Goal: Information Seeking & Learning: Learn about a topic

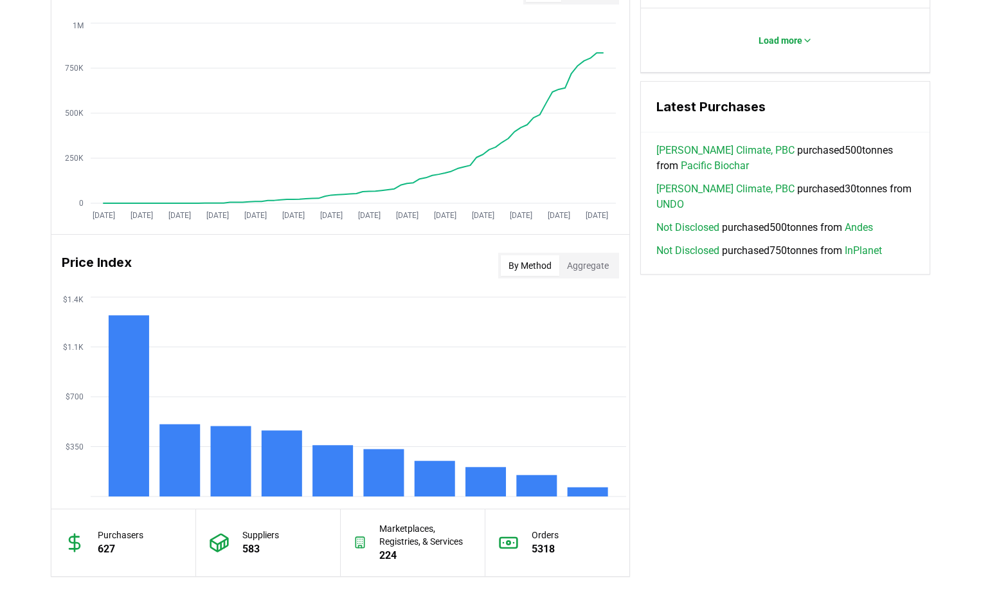
scroll to position [836, 0]
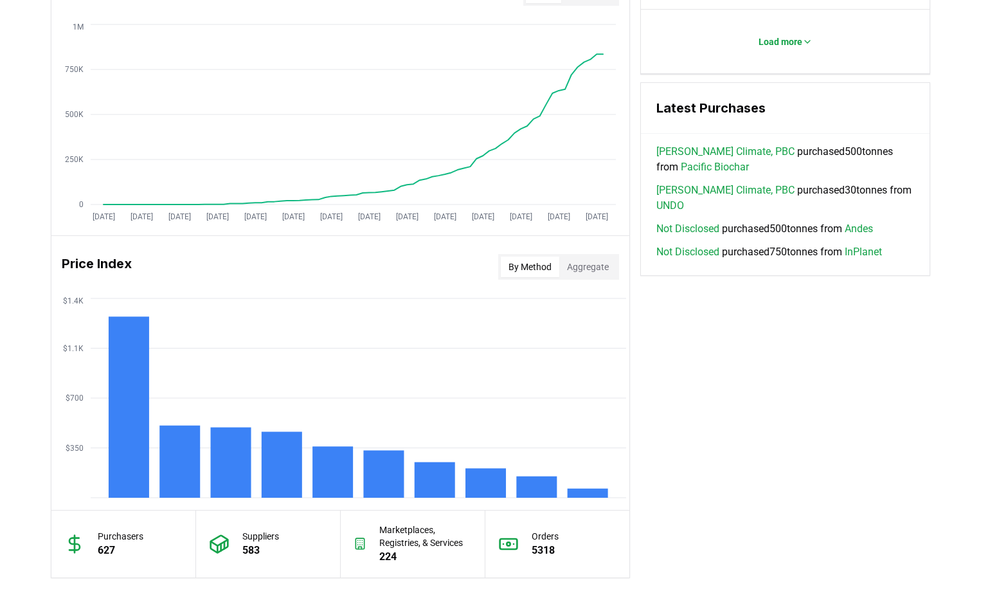
click at [584, 267] on button "Aggregate" at bounding box center [587, 267] width 57 height 21
click at [535, 263] on button "By Method" at bounding box center [530, 267] width 59 height 21
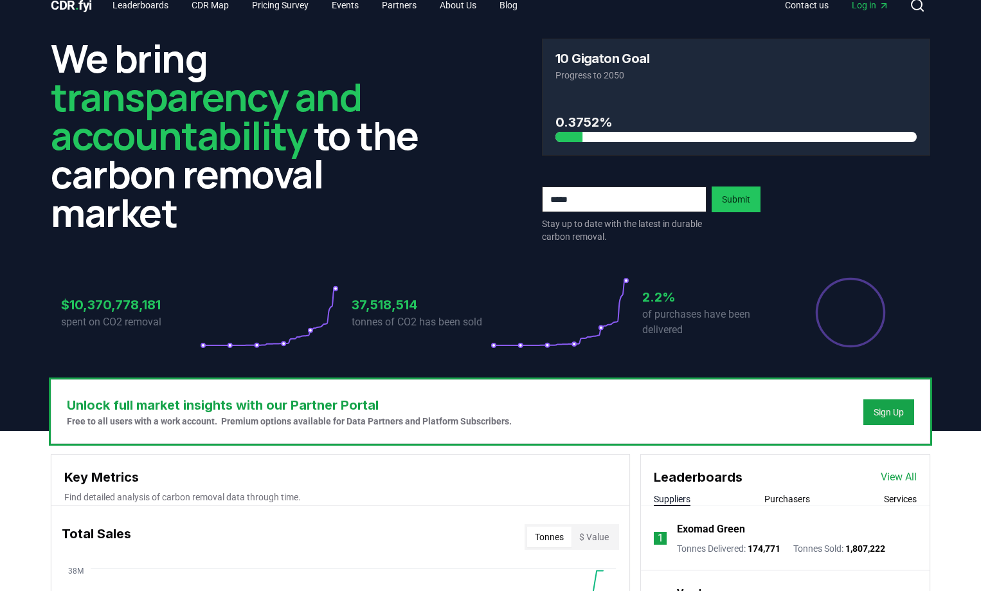
scroll to position [0, 0]
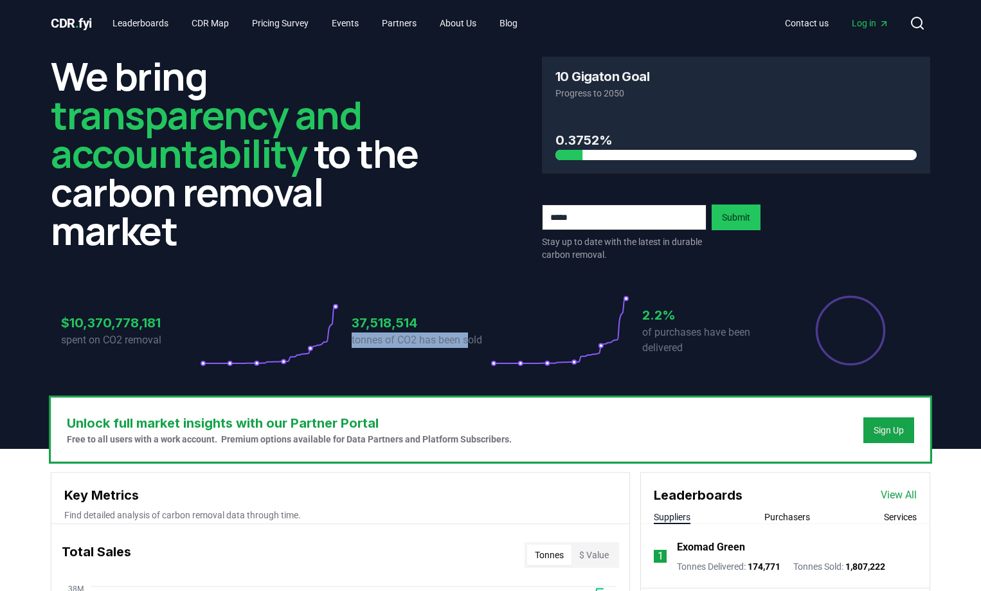
drag, startPoint x: 348, startPoint y: 341, endPoint x: 470, endPoint y: 344, distance: 121.5
click at [470, 344] on div "$10,370,778,181 spent on CO2 removal 37,518,514 tonnes of CO2 has been sold 2.2…" at bounding box center [490, 330] width 859 height 72
drag, startPoint x: 653, startPoint y: 330, endPoint x: 780, endPoint y: 334, distance: 127.3
click at [780, 334] on p "of purchases have been delivered" at bounding box center [711, 340] width 139 height 31
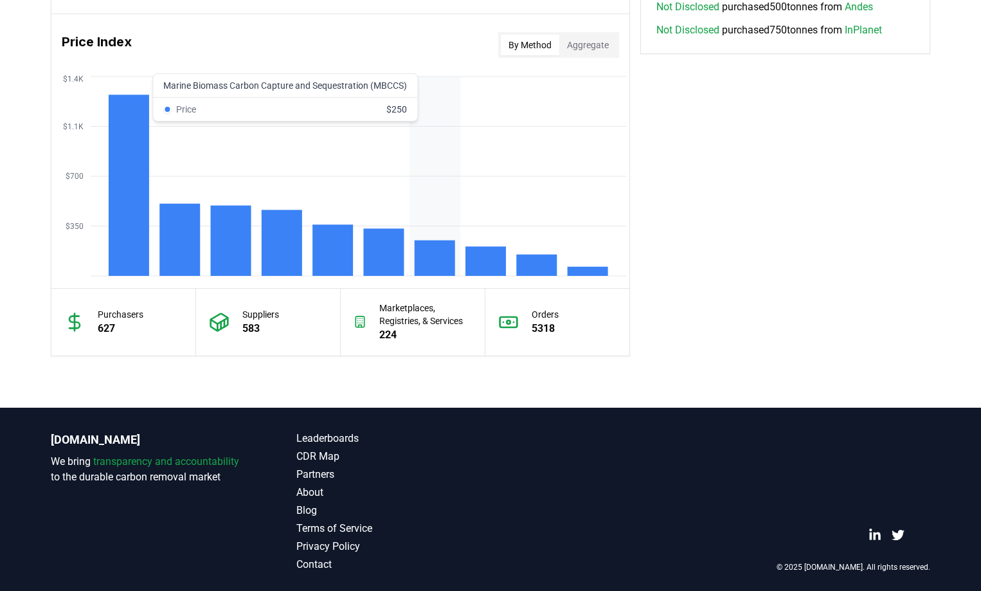
scroll to position [1062, 0]
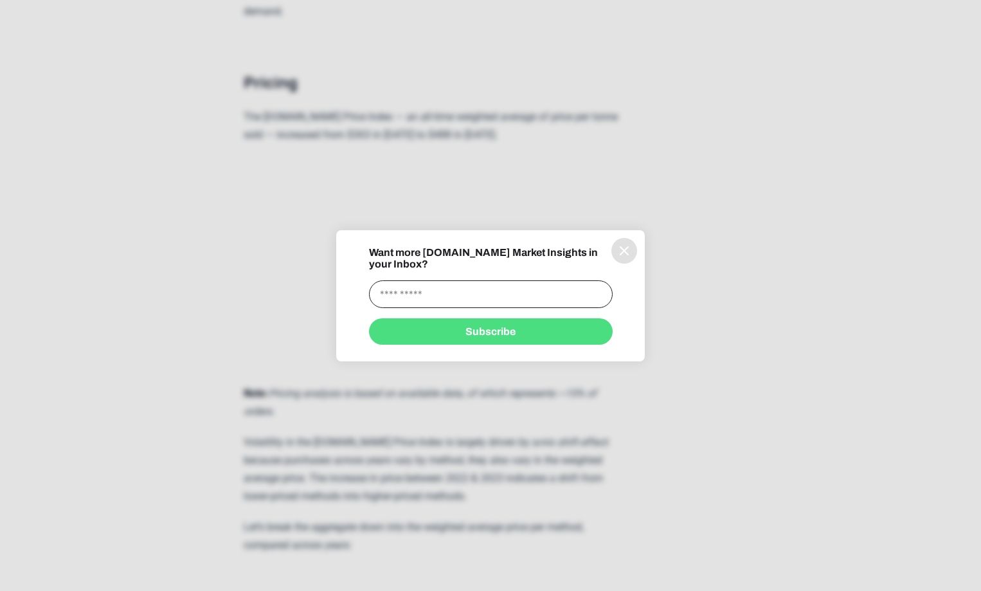
scroll to position [6751, 0]
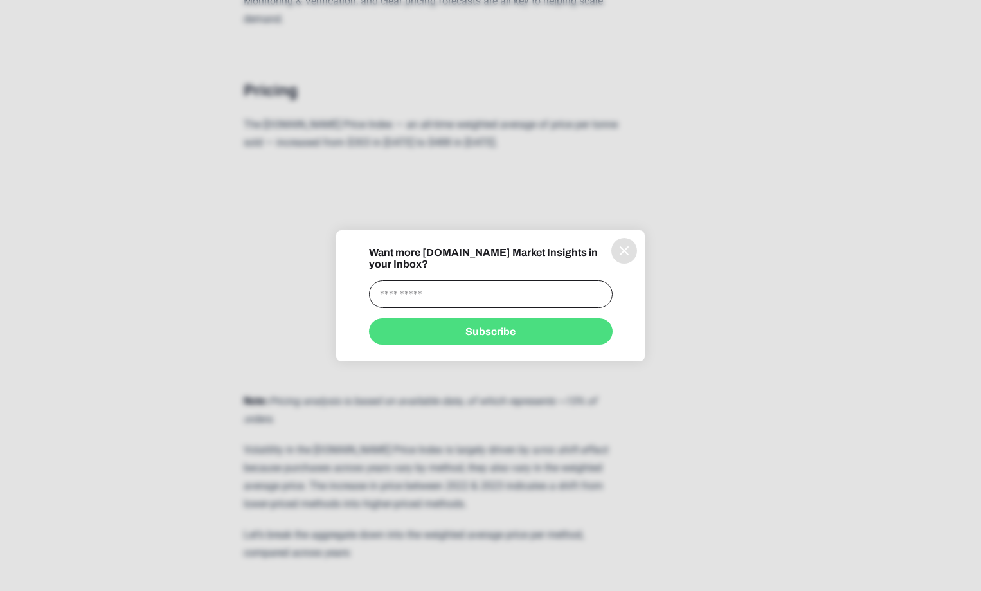
click at [633, 250] on button "information" at bounding box center [624, 251] width 26 height 26
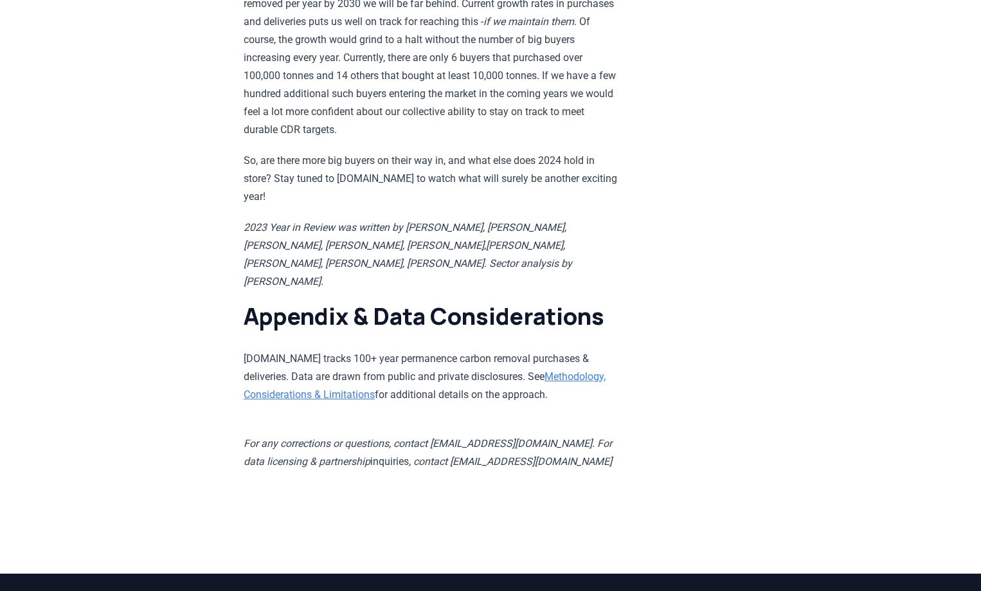
scroll to position [12177, 0]
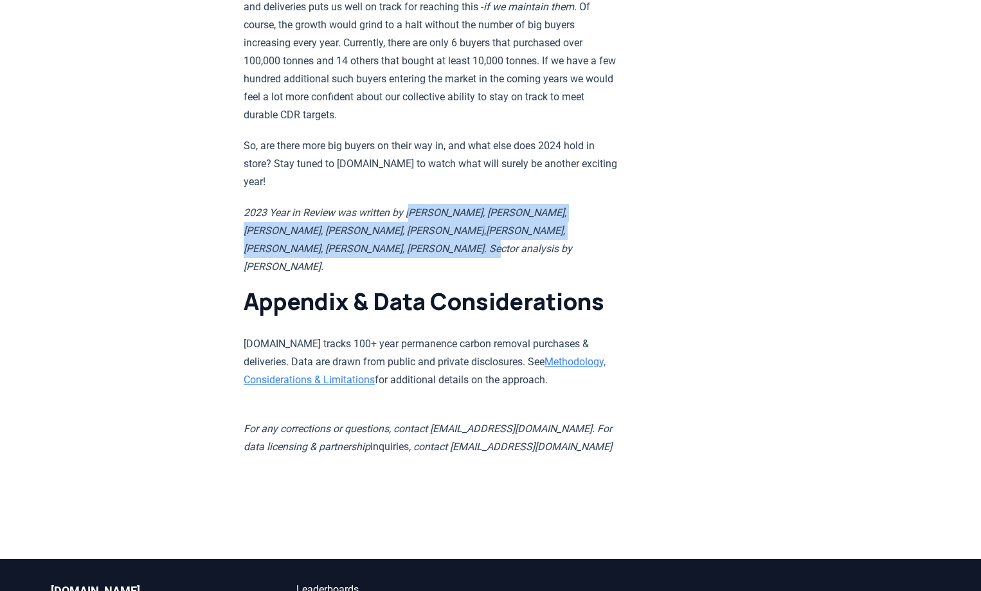
drag, startPoint x: 411, startPoint y: 236, endPoint x: 348, endPoint y: 273, distance: 73.2
click at [348, 273] on p "2023 Year in Review was written by Robert Höglund, Kevin Niparko, Quentin Serva…" at bounding box center [432, 240] width 376 height 72
copy p "obert Höglund, Kevin Niparko, Quentin Servais-Laval, Tank Chen, Alex Rink , Ali…"
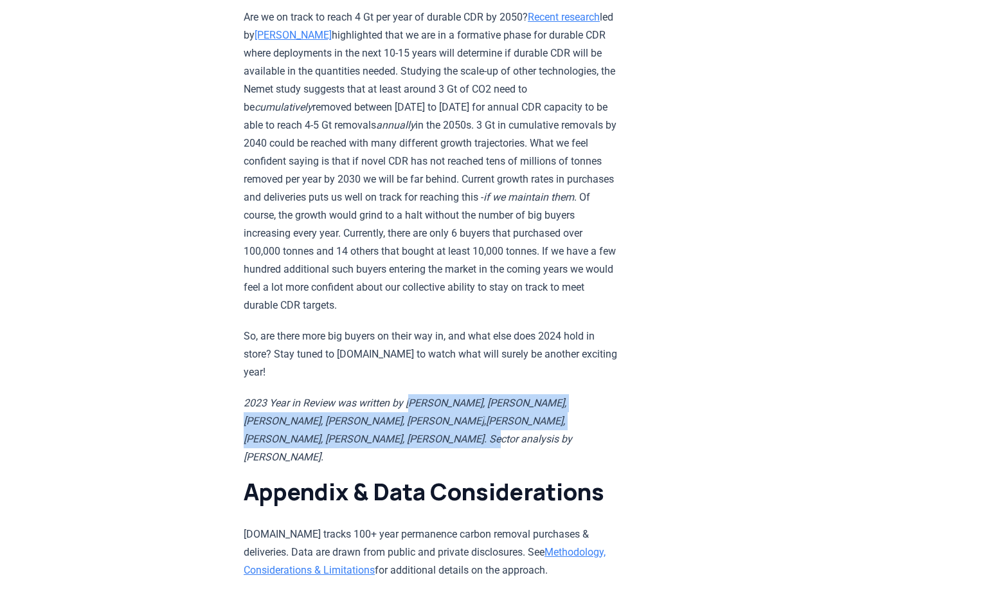
scroll to position [12001, 0]
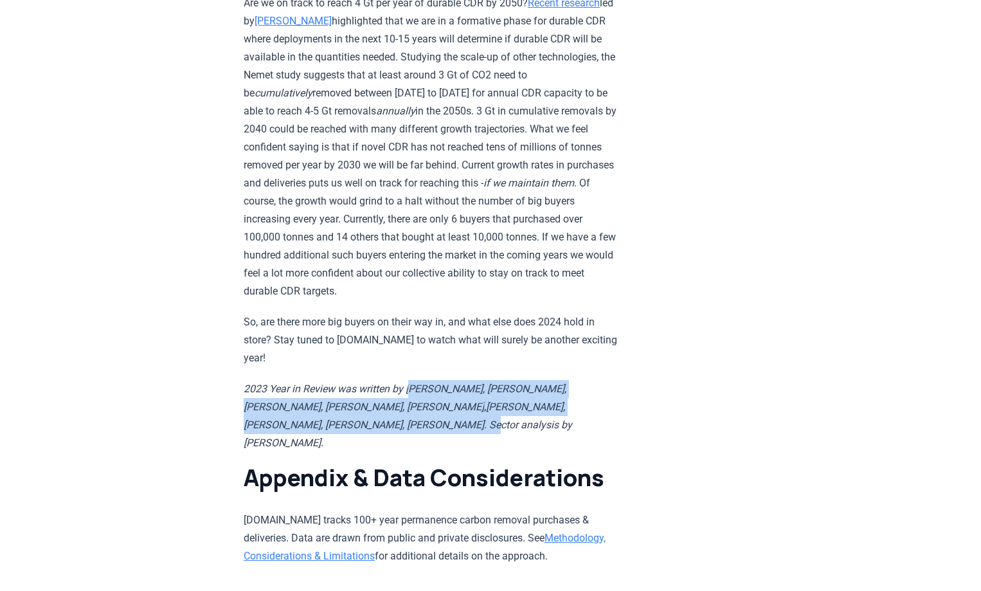
drag, startPoint x: 435, startPoint y: 449, endPoint x: 498, endPoint y: 448, distance: 63.7
click at [498, 448] on em "Alina Baron, Michael Guzzardi, Michelle Bajurny, Roden Sherpa. Sector analysis …" at bounding box center [408, 425] width 329 height 48
copy em "Nadine Walsh"
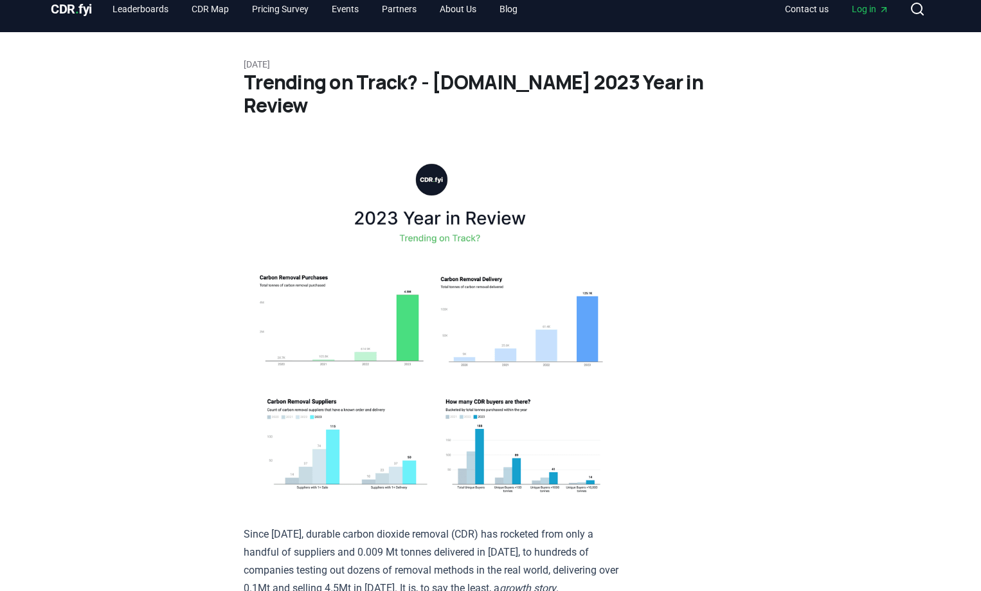
scroll to position [0, 0]
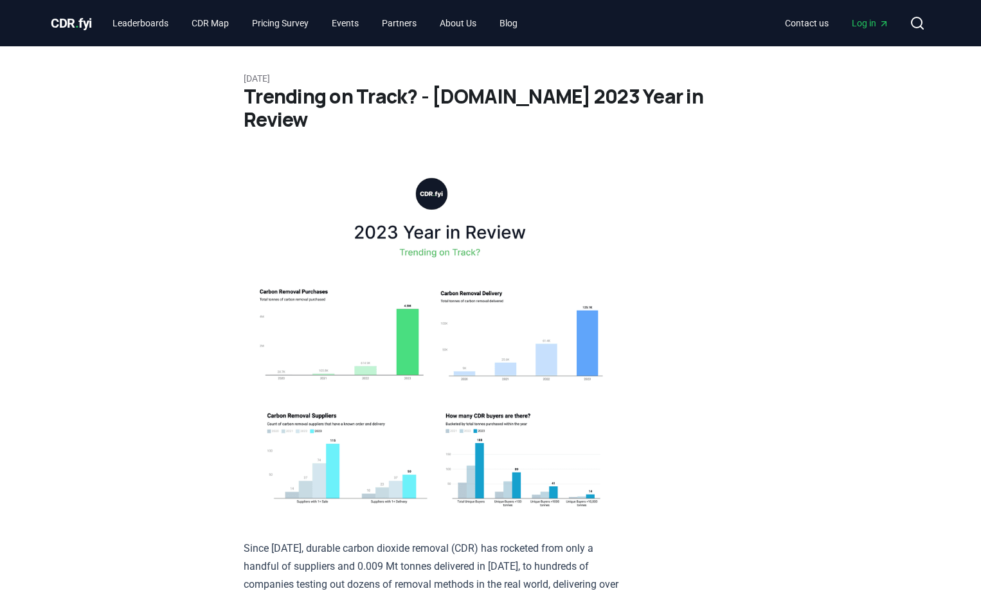
click at [354, 209] on img at bounding box center [432, 340] width 376 height 357
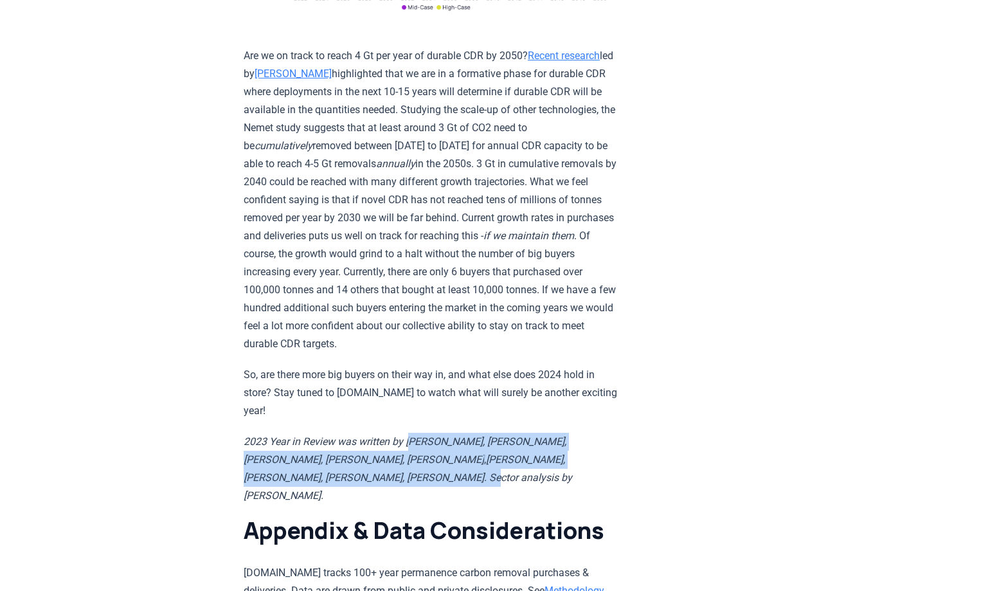
scroll to position [12007, 0]
